Goal: Information Seeking & Learning: Find specific fact

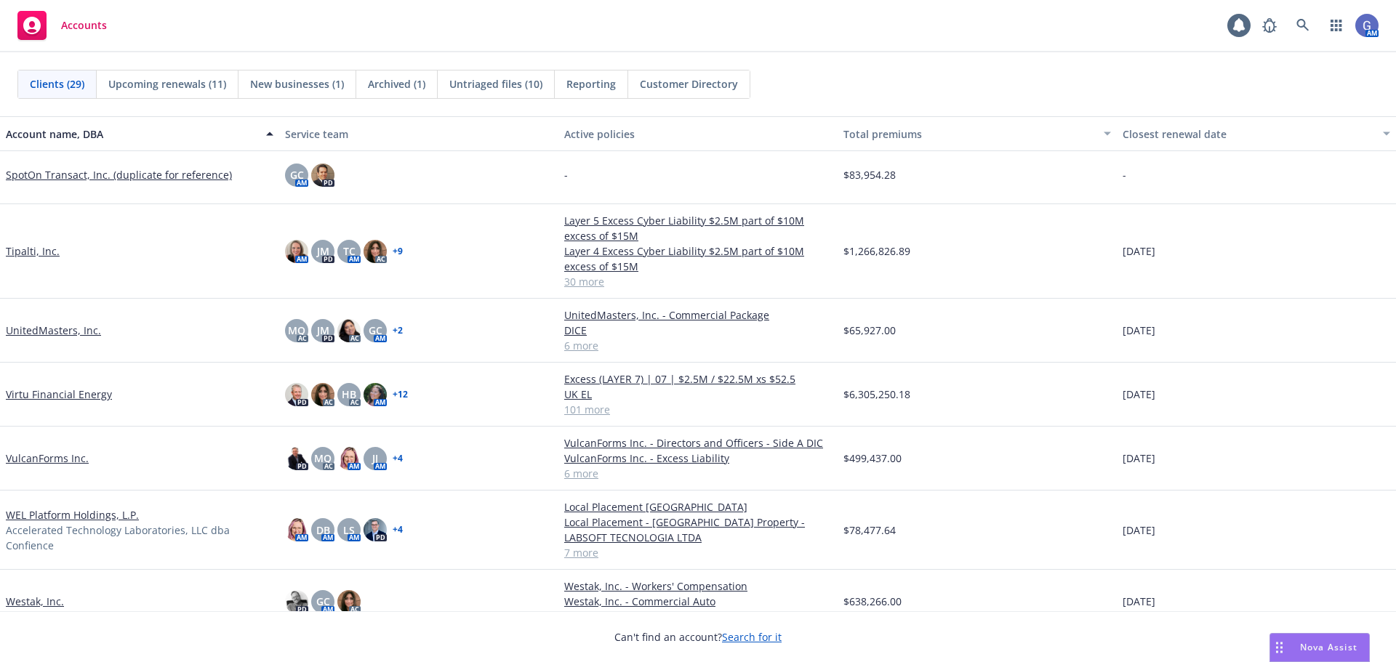
scroll to position [1307, 0]
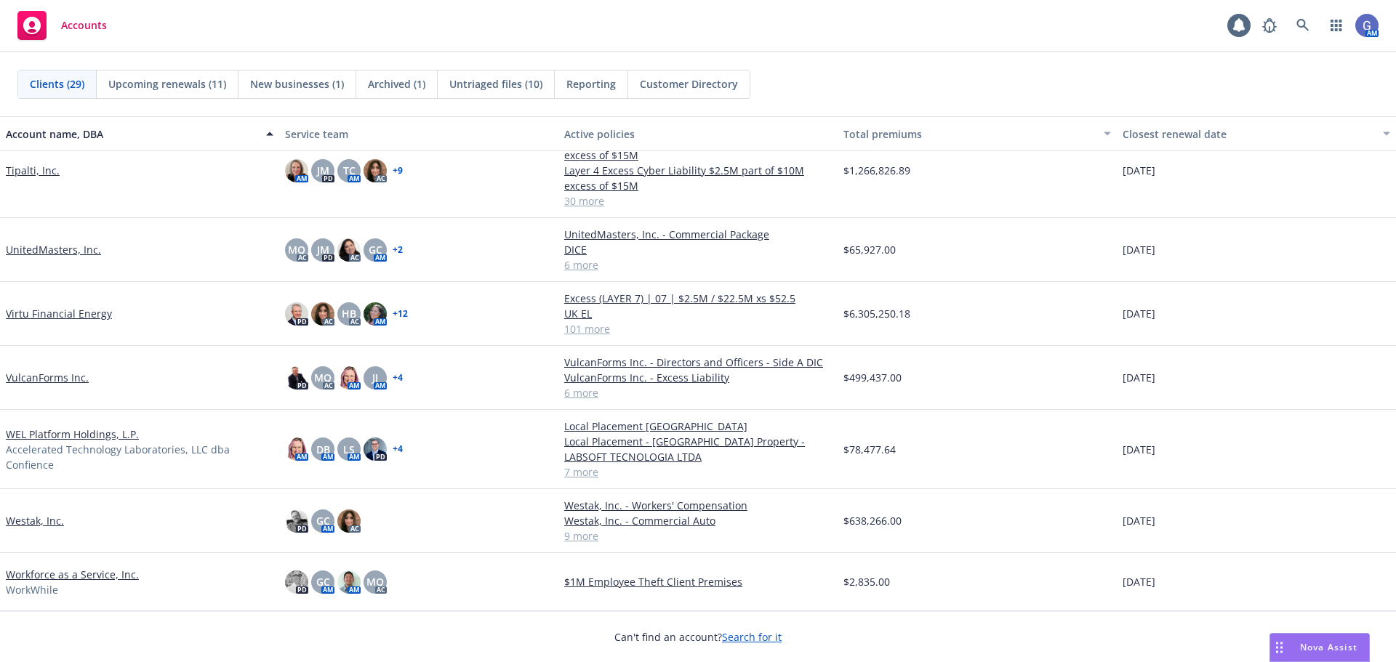
click at [32, 522] on link "Westak, Inc." at bounding box center [35, 520] width 58 height 15
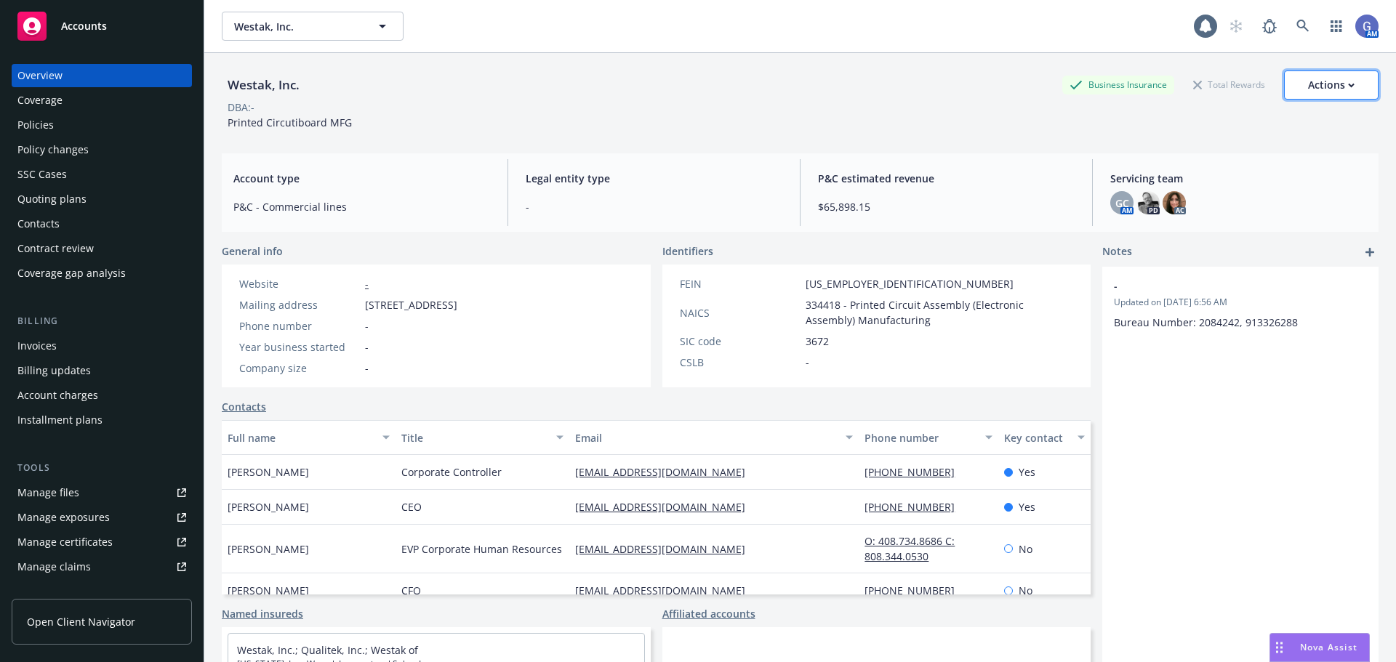
click at [1333, 81] on div "Actions" at bounding box center [1331, 85] width 47 height 28
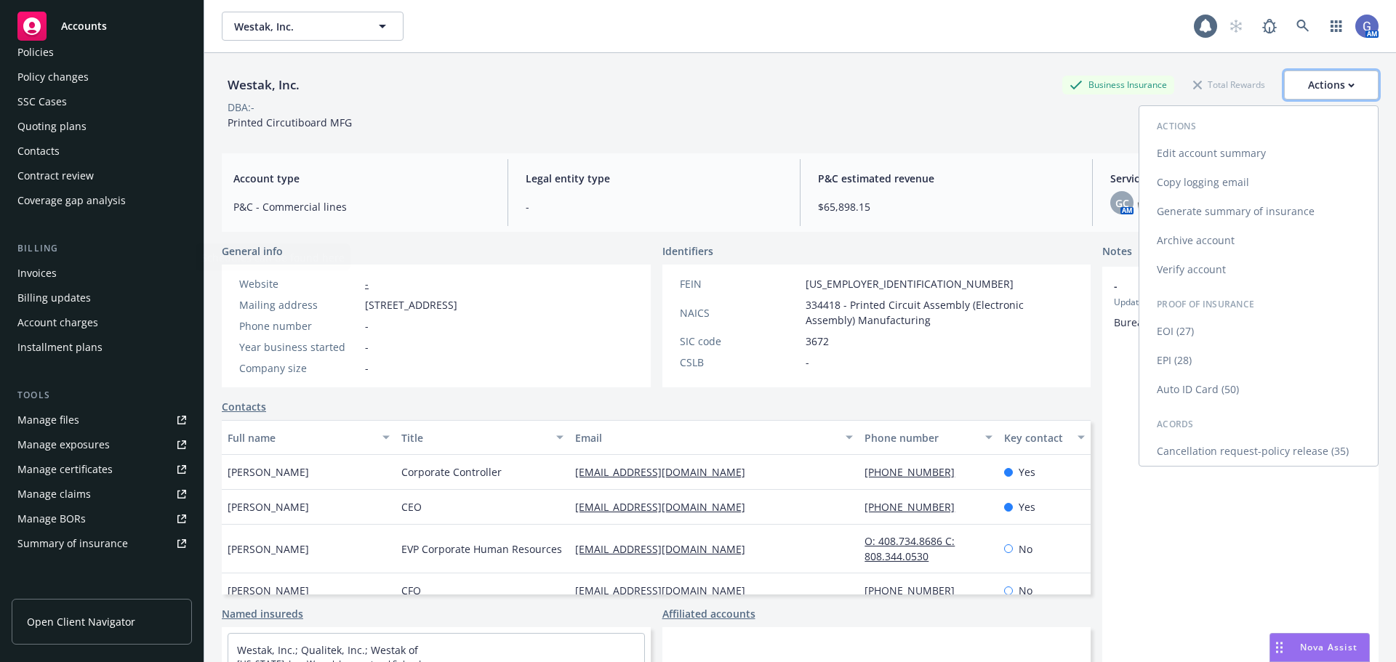
scroll to position [285, 0]
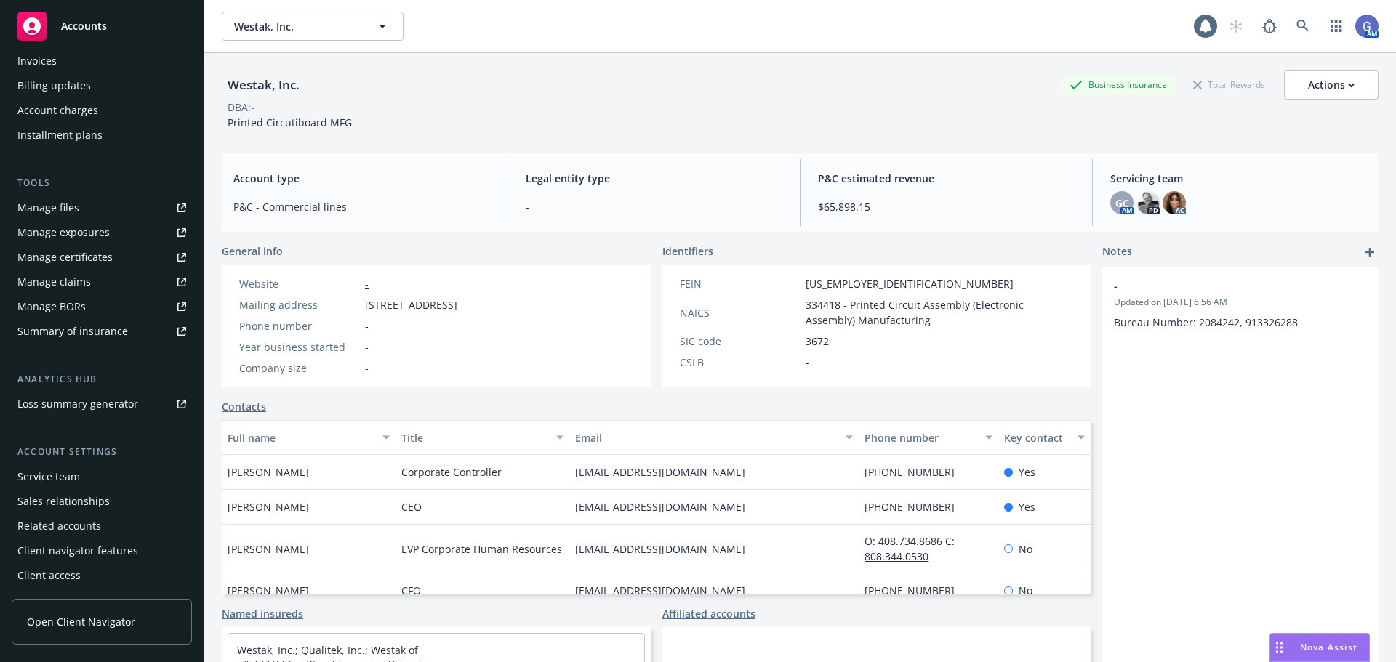
click at [47, 473] on div "Service team" at bounding box center [48, 476] width 63 height 23
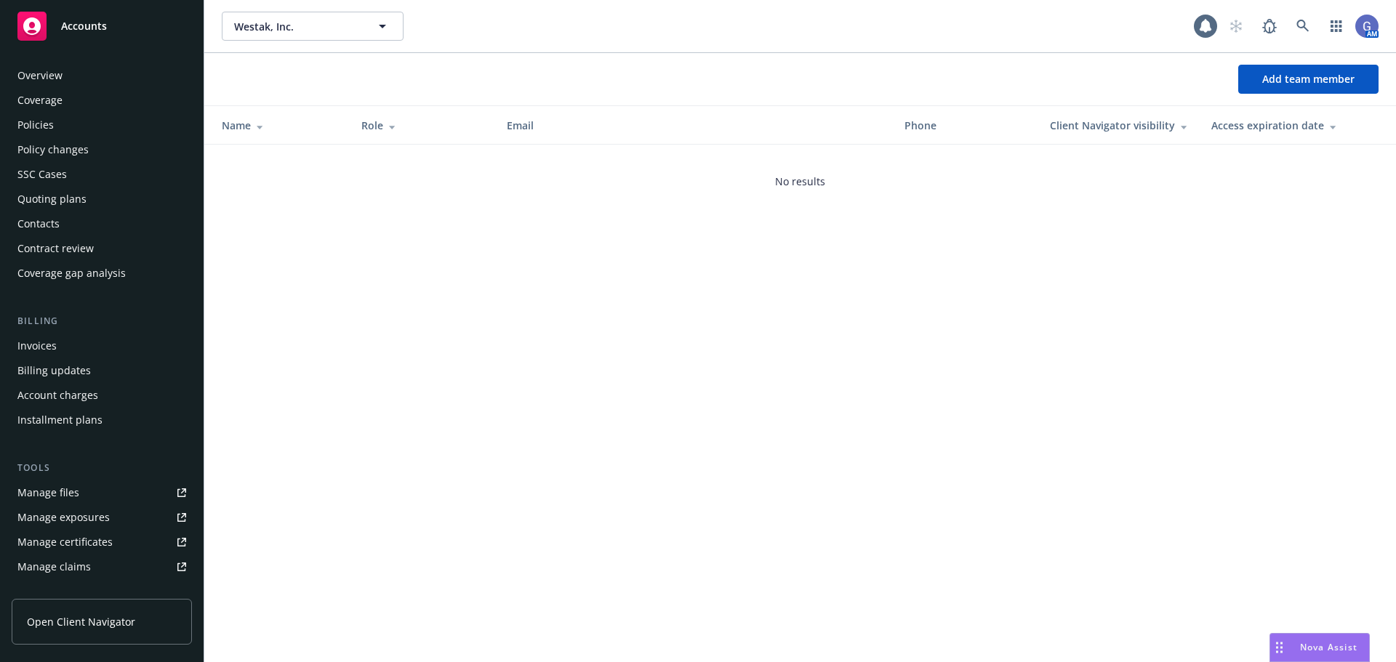
scroll to position [285, 0]
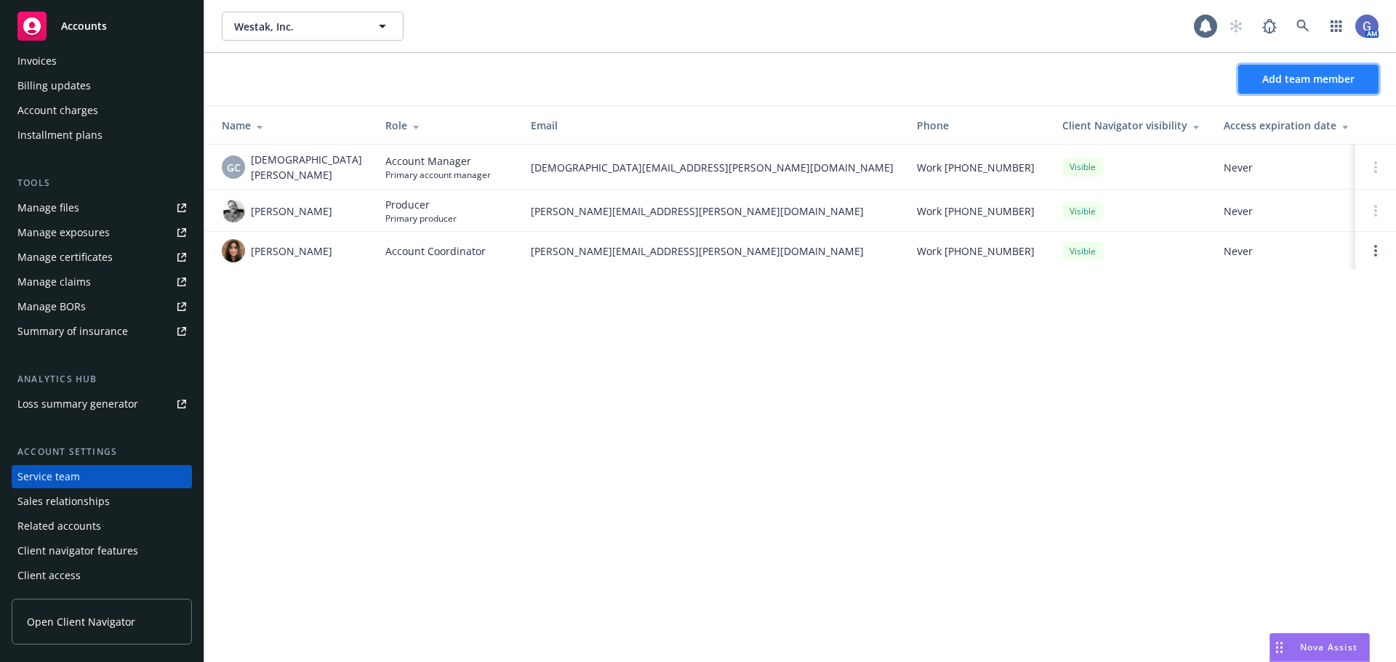
click at [1274, 81] on span "Add team member" at bounding box center [1308, 79] width 92 height 14
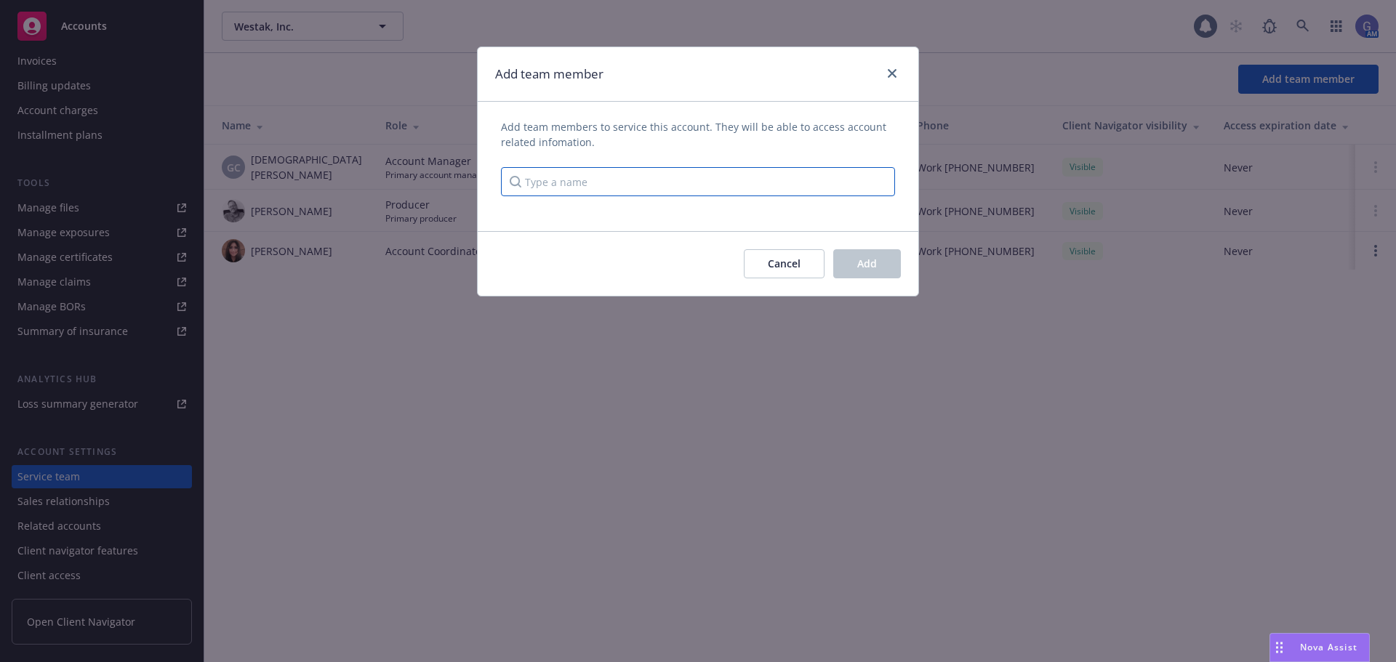
click at [702, 174] on input "Type a name" at bounding box center [698, 181] width 394 height 29
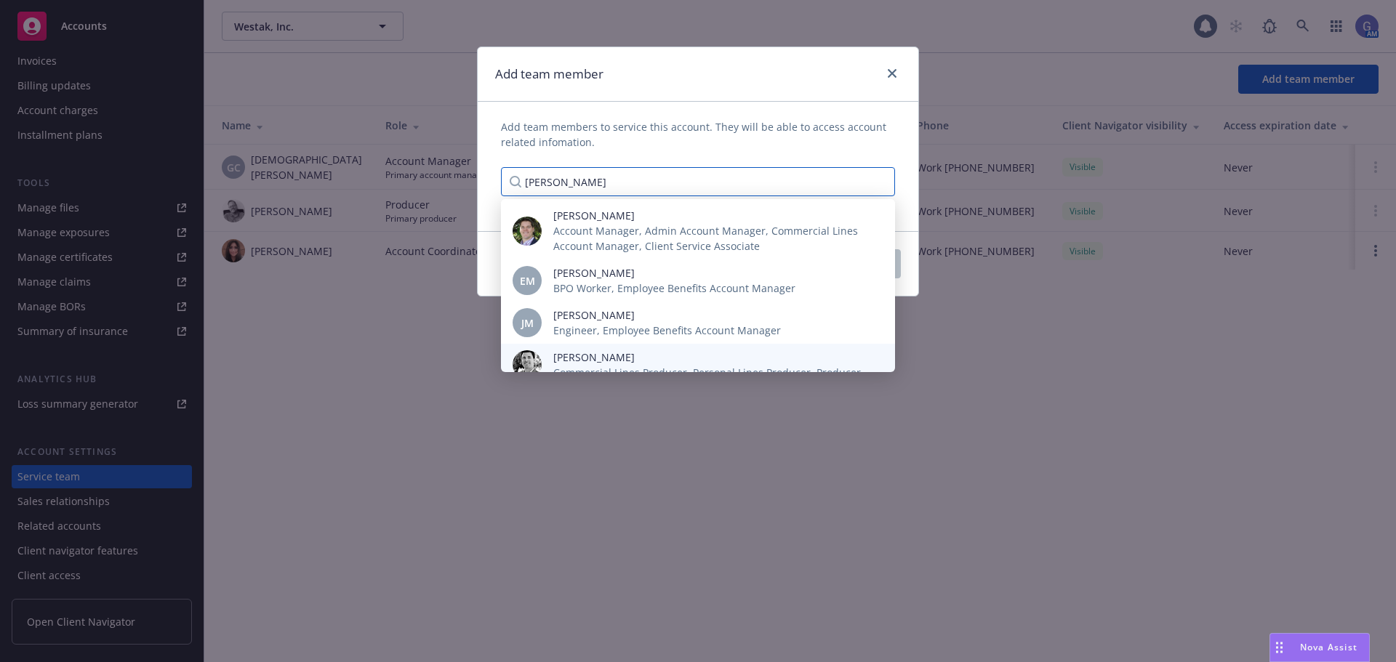
type input "[PERSON_NAME]"
click at [662, 353] on span "[PERSON_NAME]" at bounding box center [707, 357] width 308 height 15
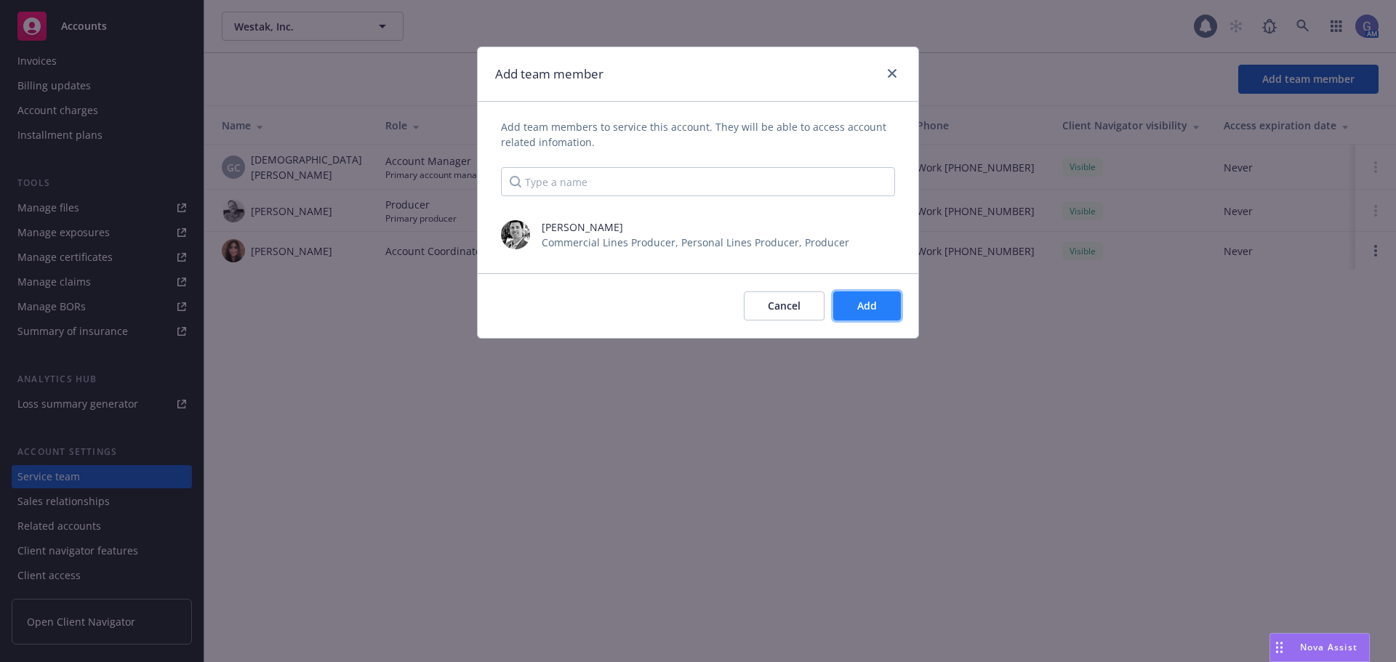
click at [875, 298] on button "Add" at bounding box center [867, 306] width 68 height 29
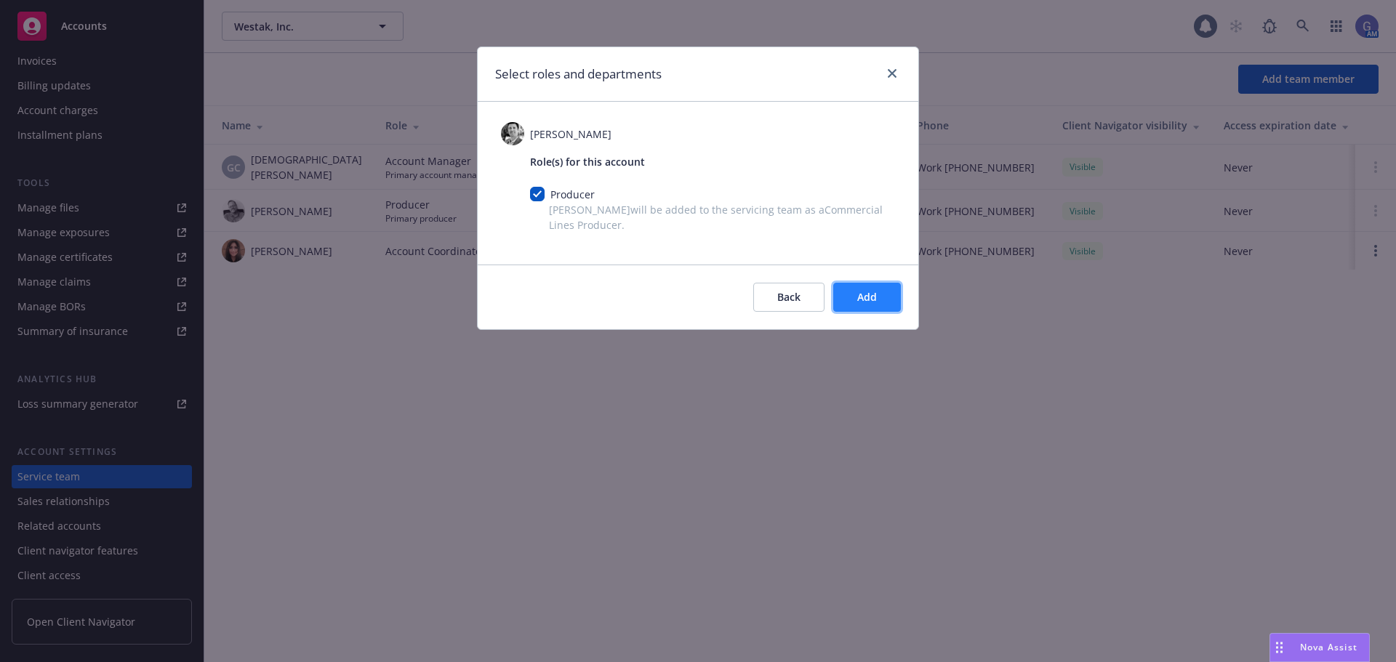
click at [869, 298] on span "Add" at bounding box center [867, 297] width 20 height 14
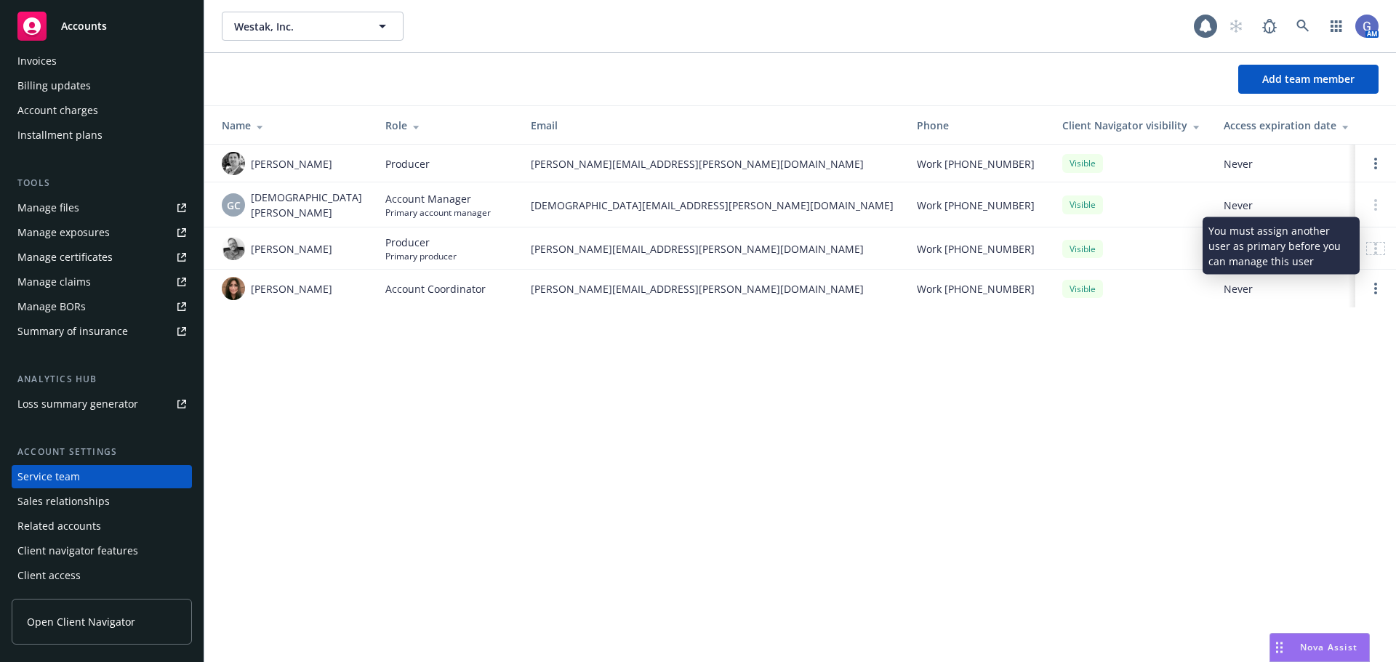
click at [1373, 247] on div at bounding box center [1375, 249] width 17 height 12
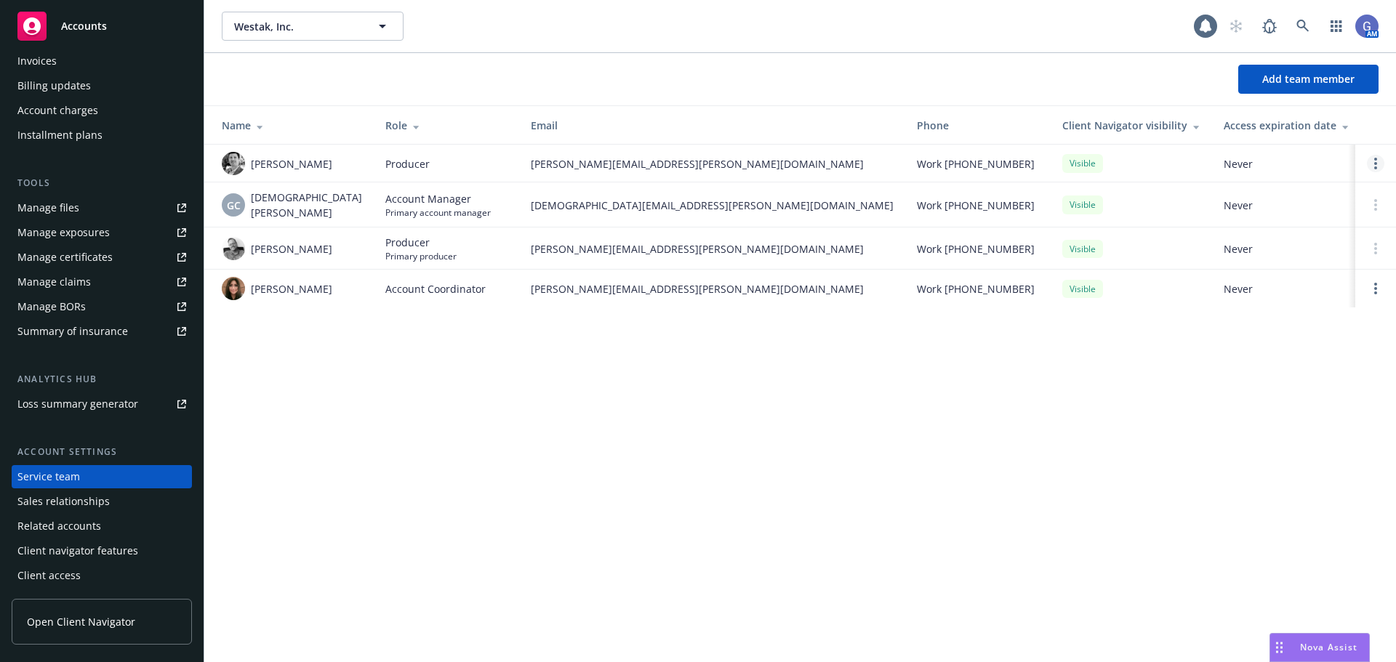
click at [1376, 166] on icon "Open options" at bounding box center [1375, 164] width 3 height 12
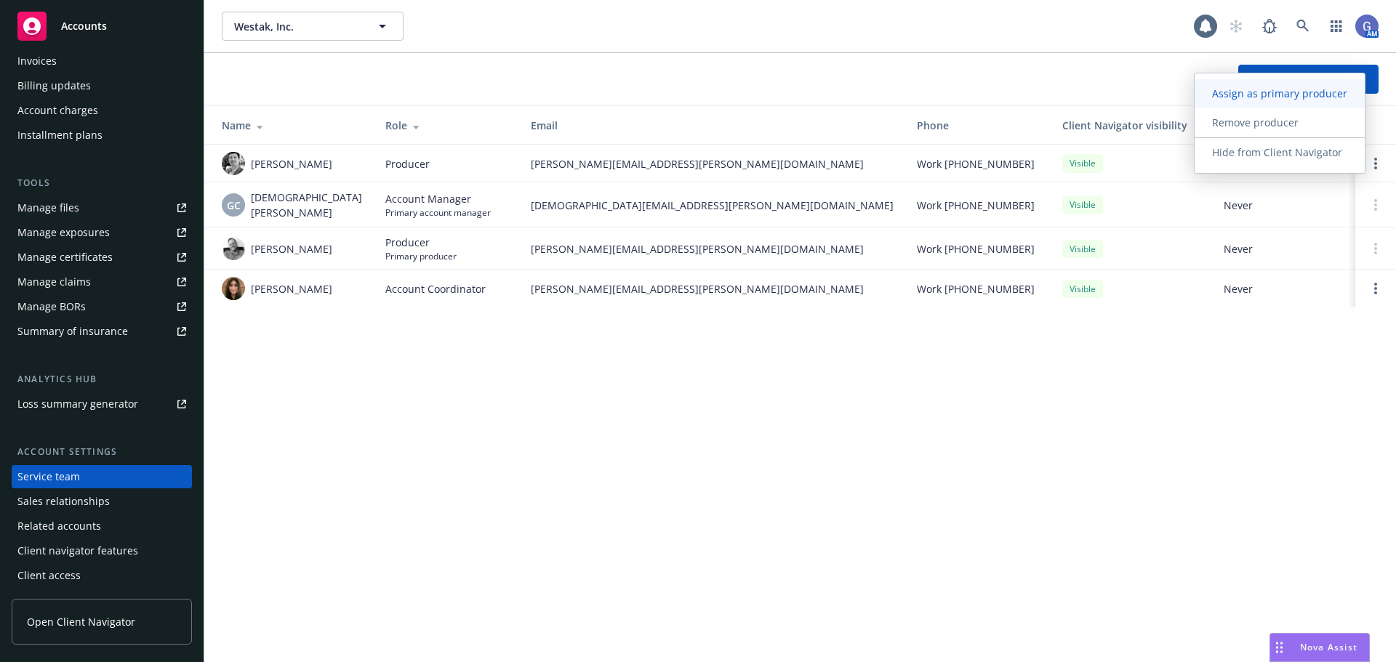
click at [1247, 85] on link "Assign as primary producer" at bounding box center [1280, 93] width 170 height 29
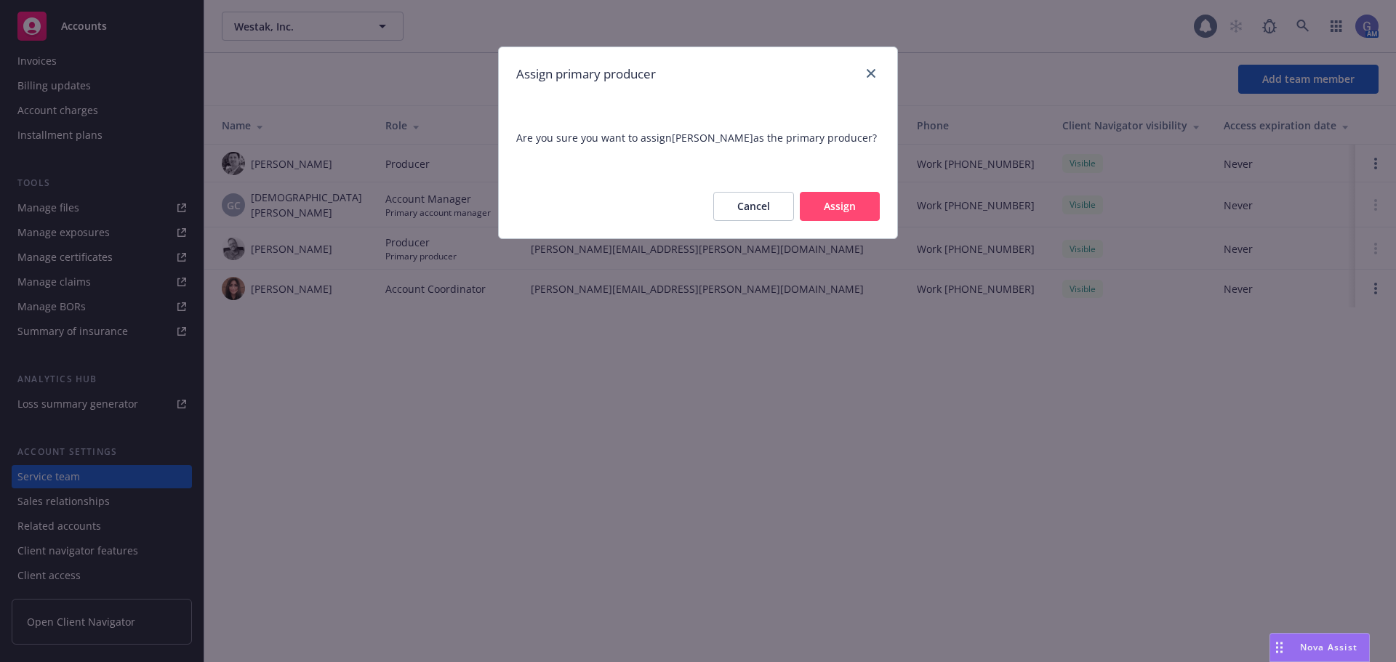
click at [856, 202] on button "Assign" at bounding box center [840, 206] width 80 height 29
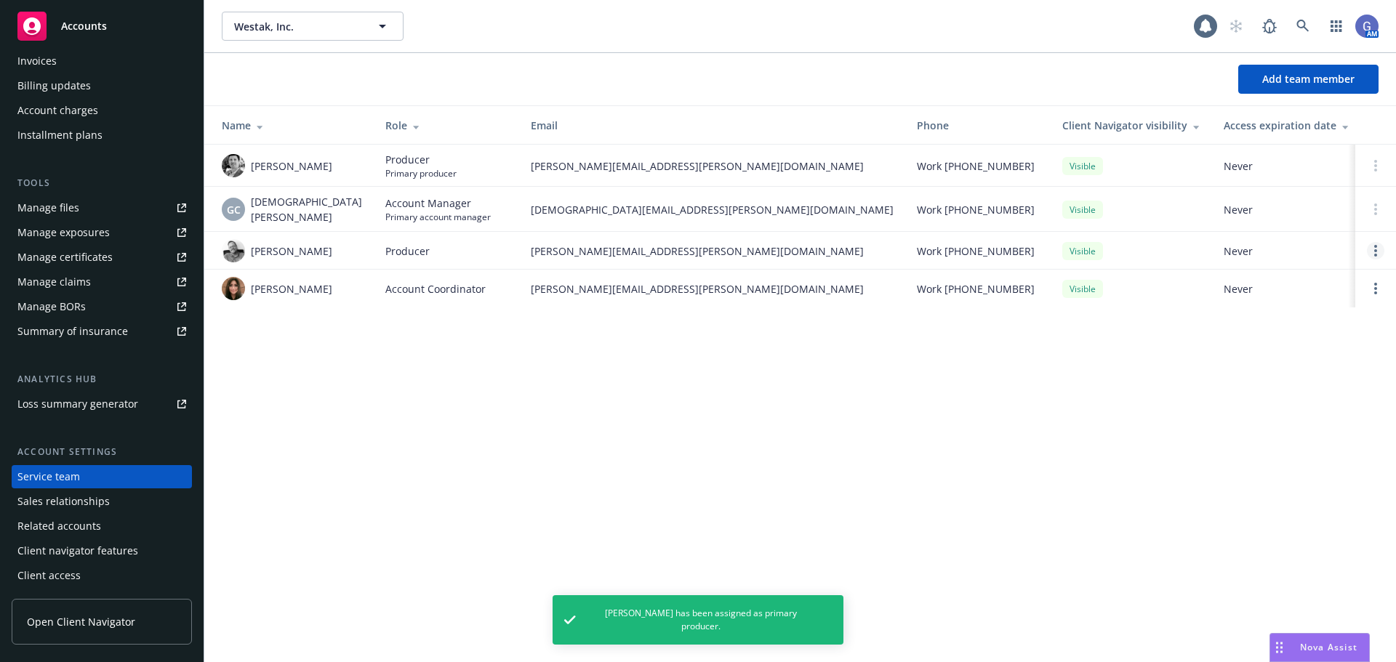
click at [1379, 246] on link "Open options" at bounding box center [1375, 250] width 17 height 17
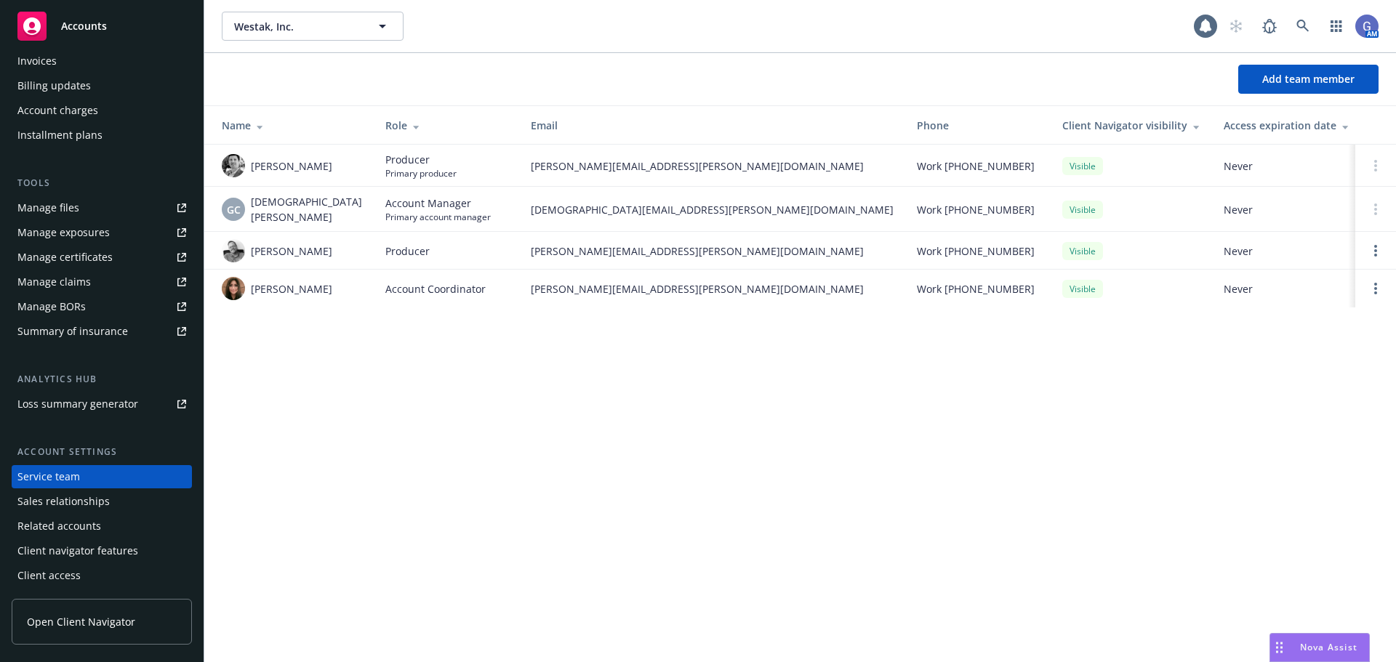
click at [1000, 519] on div "Westak, Inc. Westak, Inc. 1 AM Add team member Name Role Email Phone Client Nav…" at bounding box center [800, 331] width 1192 height 662
click at [1301, 23] on icon at bounding box center [1302, 26] width 13 height 13
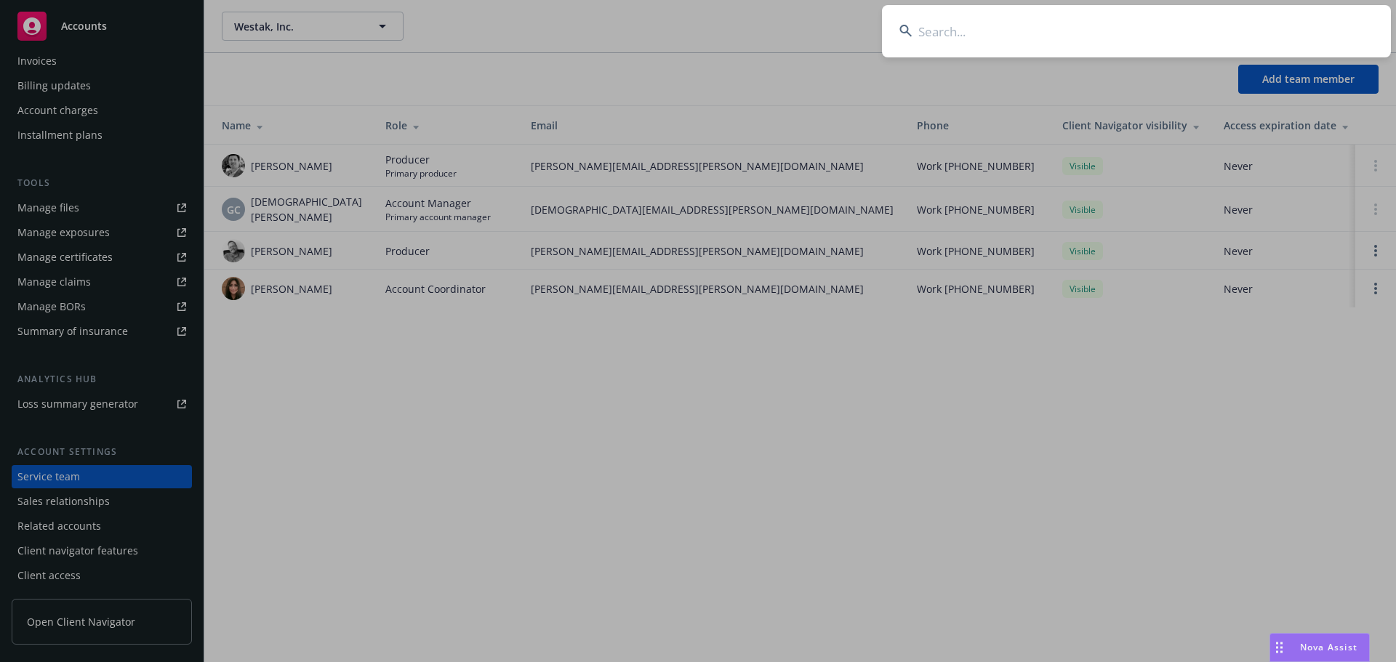
click at [976, 22] on input at bounding box center [1136, 31] width 509 height 52
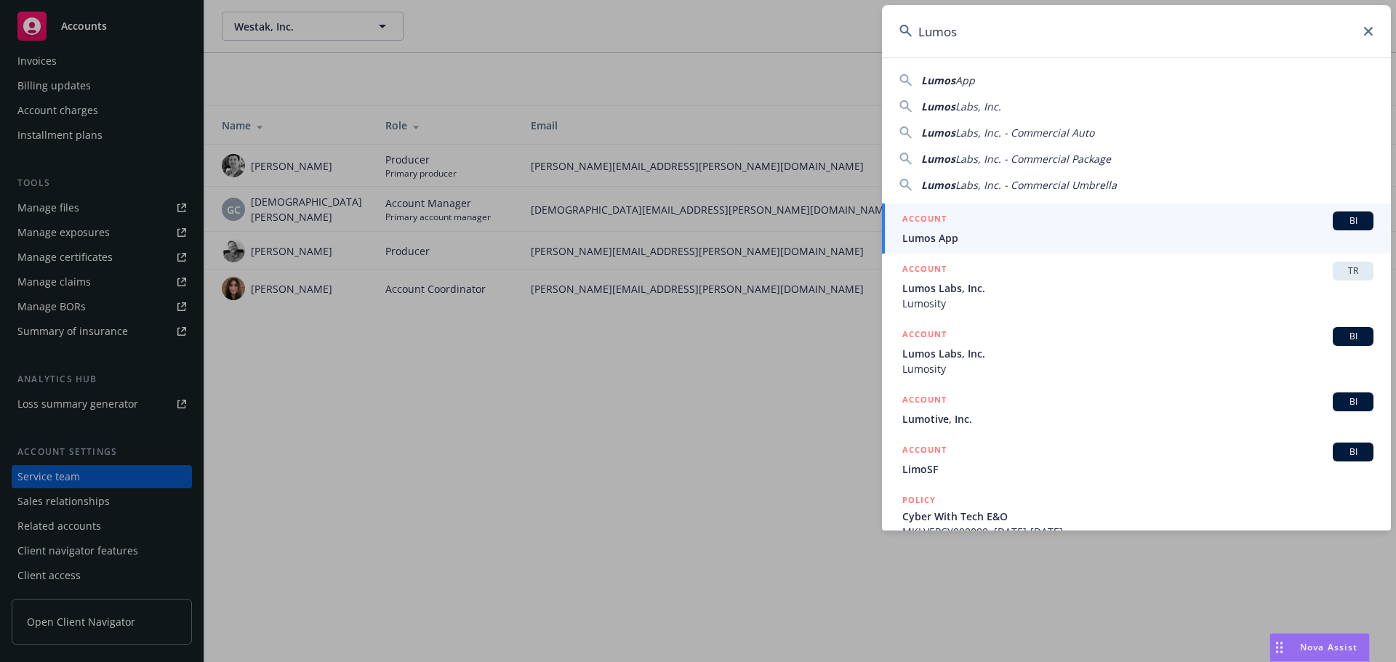
type input "Lumos"
click at [1219, 39] on input "Lumos" at bounding box center [1136, 31] width 509 height 52
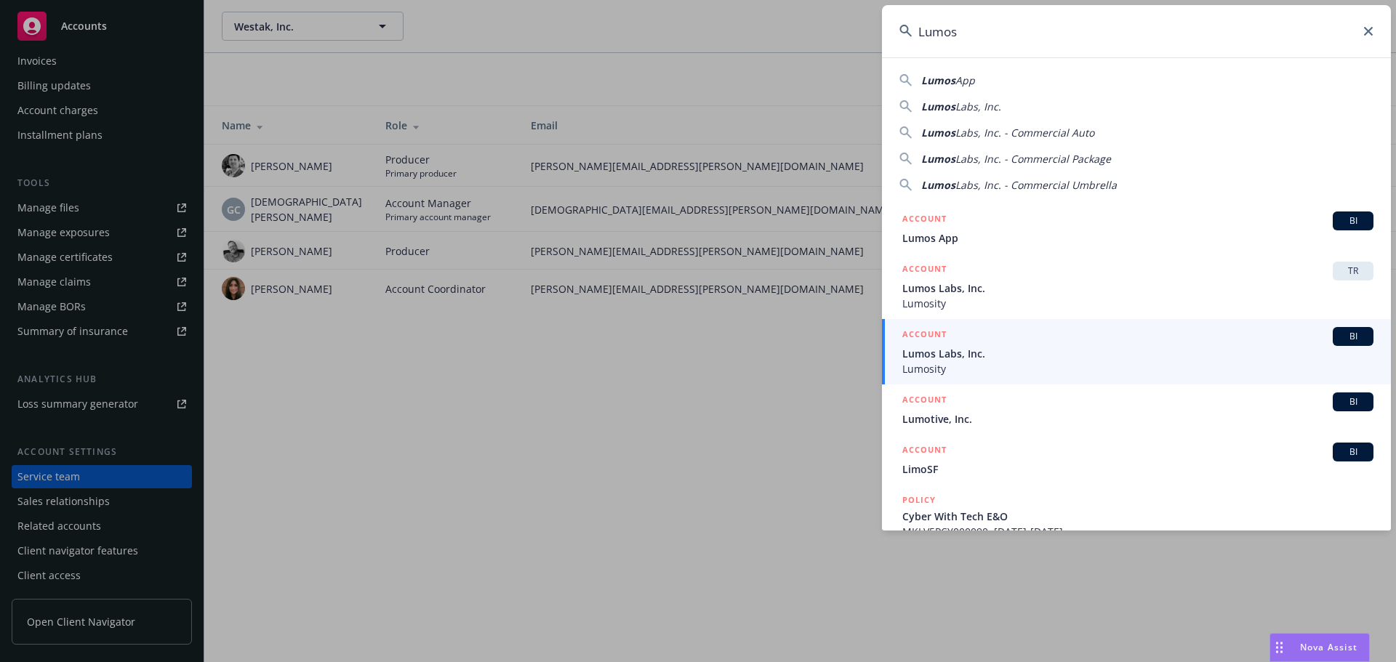
click at [992, 354] on span "Lumos Labs, Inc." at bounding box center [1137, 353] width 471 height 15
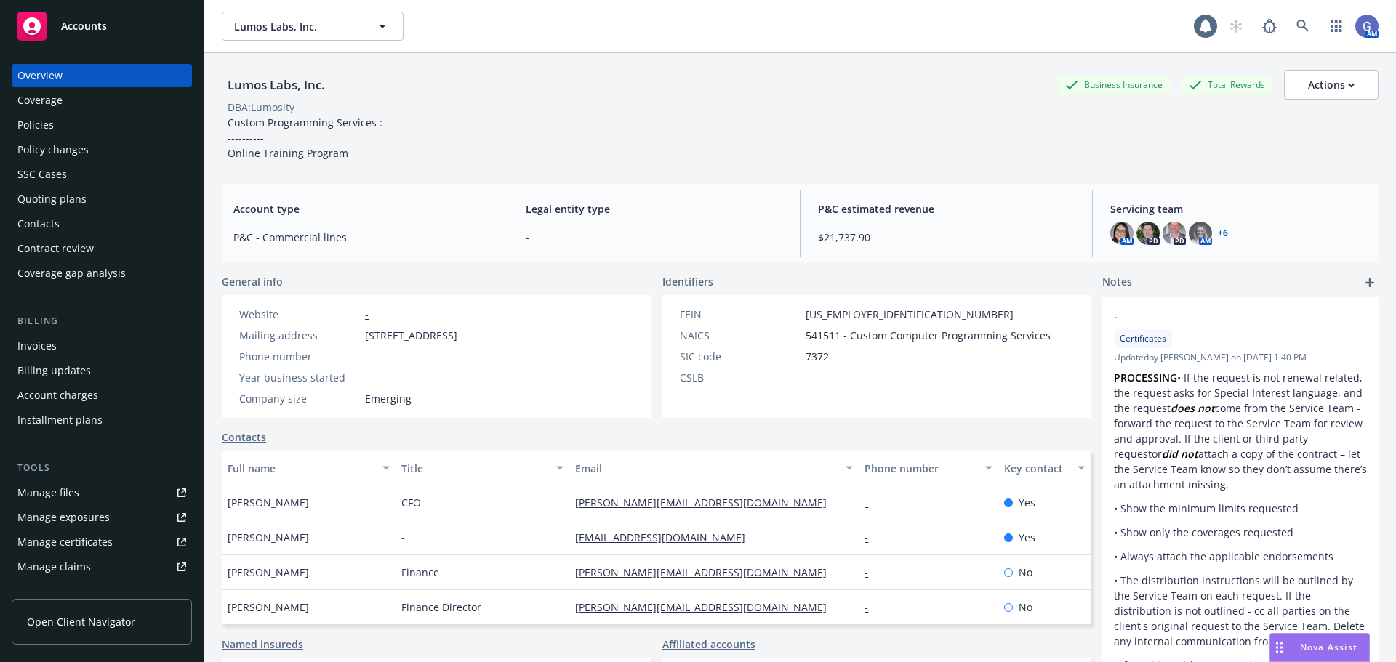
click at [1218, 231] on link "+ 6" at bounding box center [1223, 233] width 10 height 9
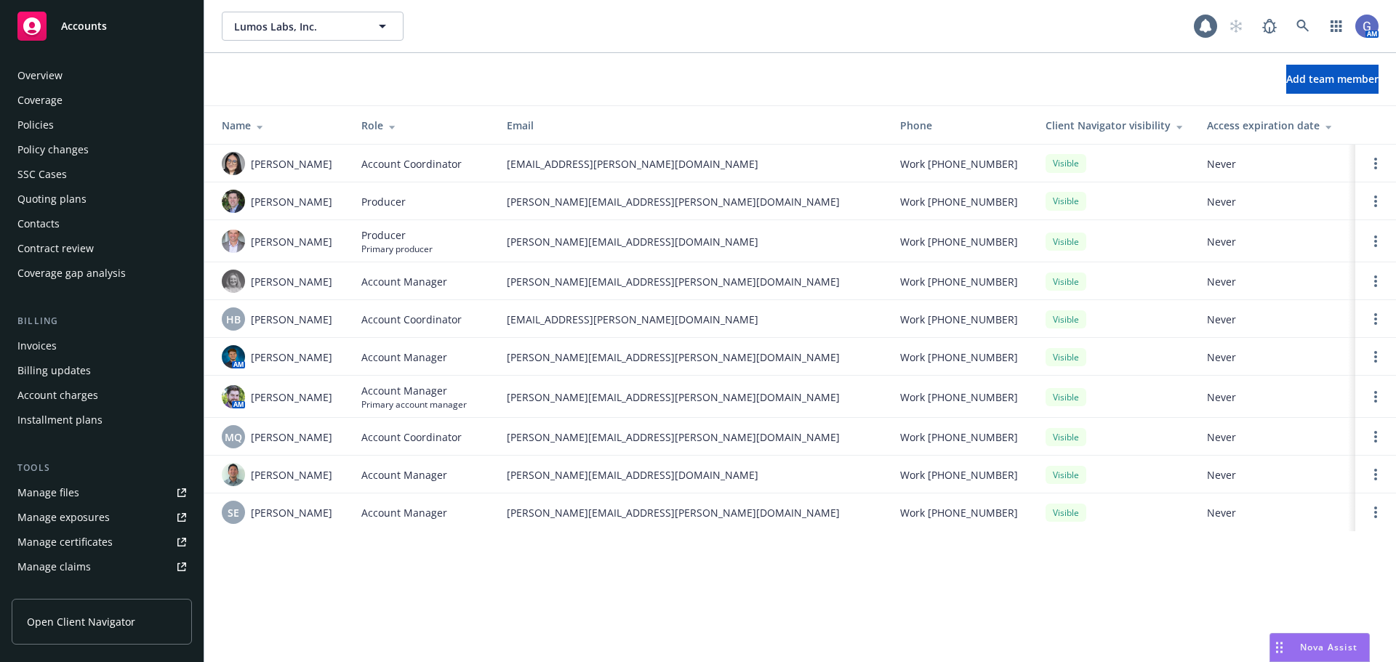
click at [32, 121] on div "Policies" at bounding box center [35, 124] width 36 height 23
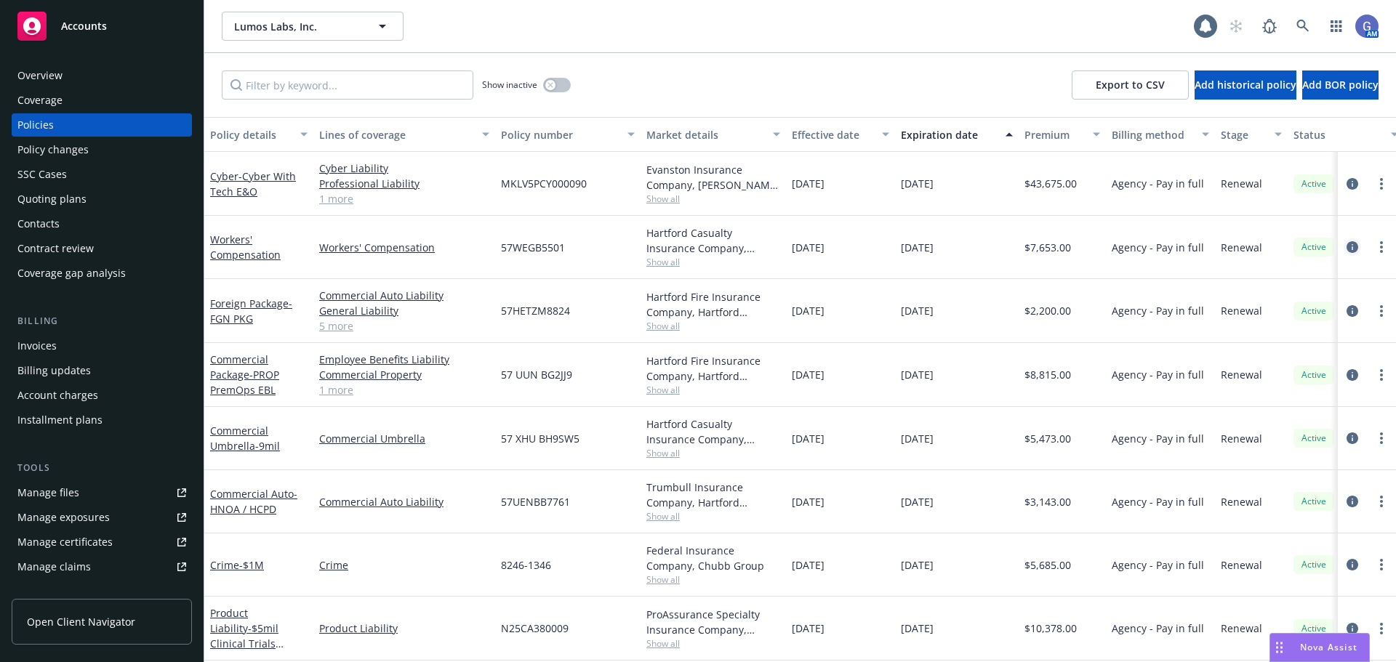
click at [1346, 248] on icon "circleInformation" at bounding box center [1352, 247] width 12 height 12
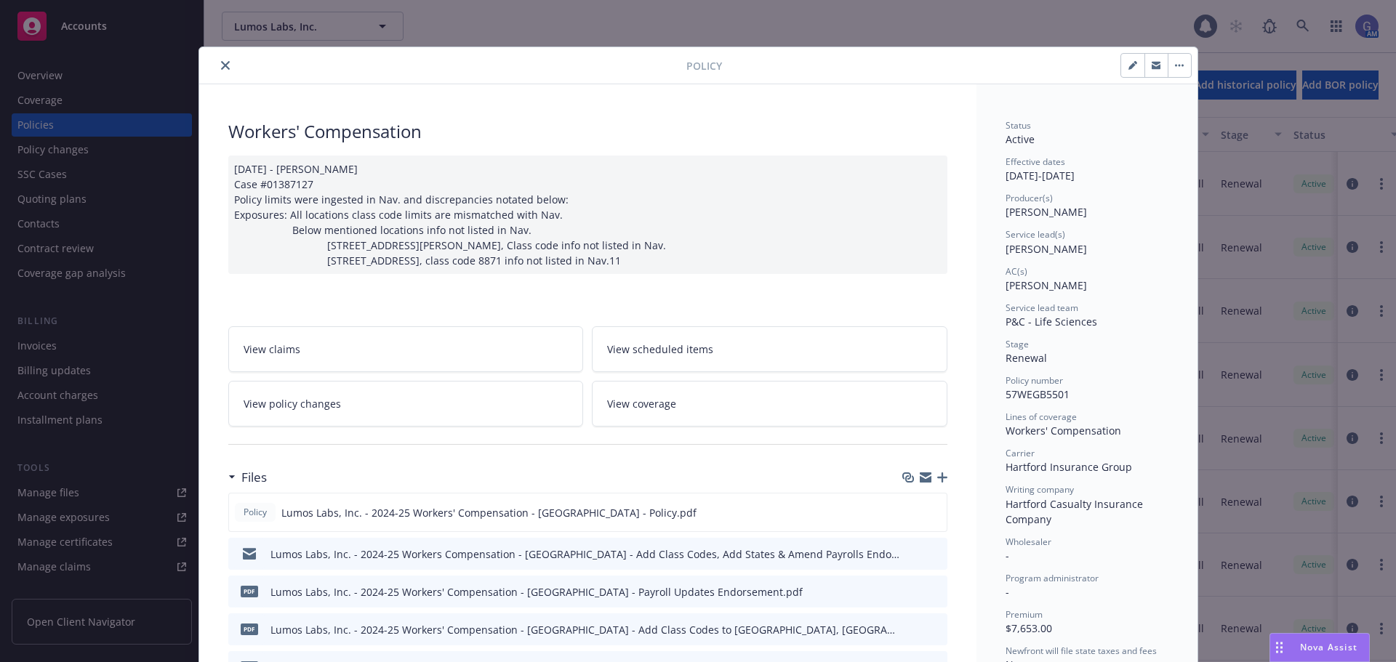
click at [221, 69] on icon "close" at bounding box center [225, 65] width 9 height 9
